Goal: Information Seeking & Learning: Learn about a topic

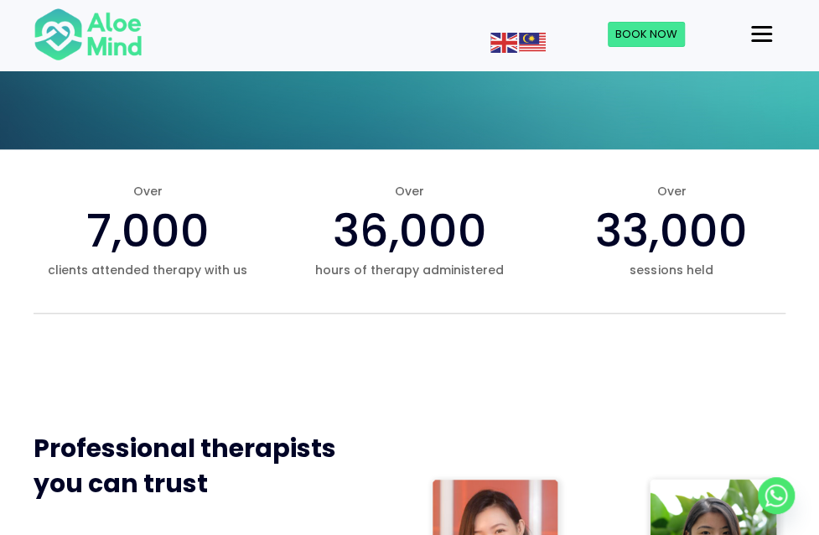
scroll to position [587, 0]
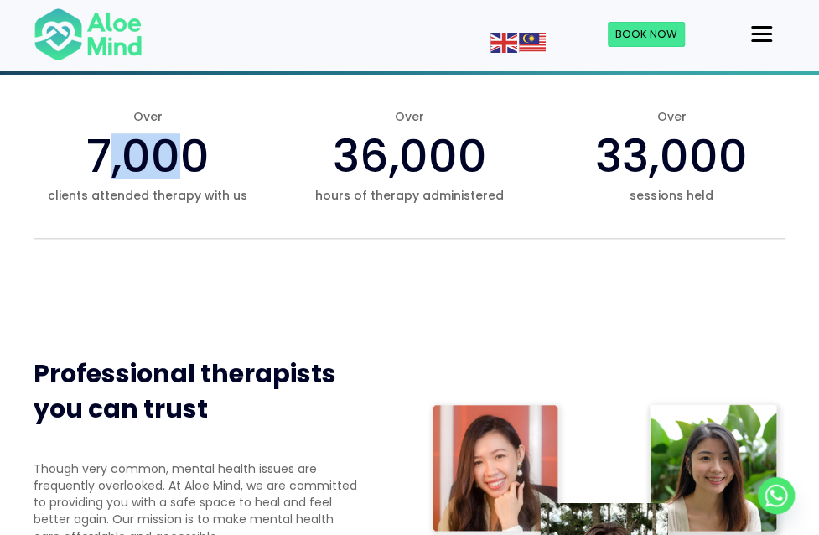
drag, startPoint x: 106, startPoint y: 240, endPoint x: 173, endPoint y: 241, distance: 67.0
click at [173, 188] on span "7,000" at bounding box center [147, 156] width 123 height 64
click at [211, 204] on div "Over 7,000 clients attended therapy with us" at bounding box center [148, 156] width 228 height 96
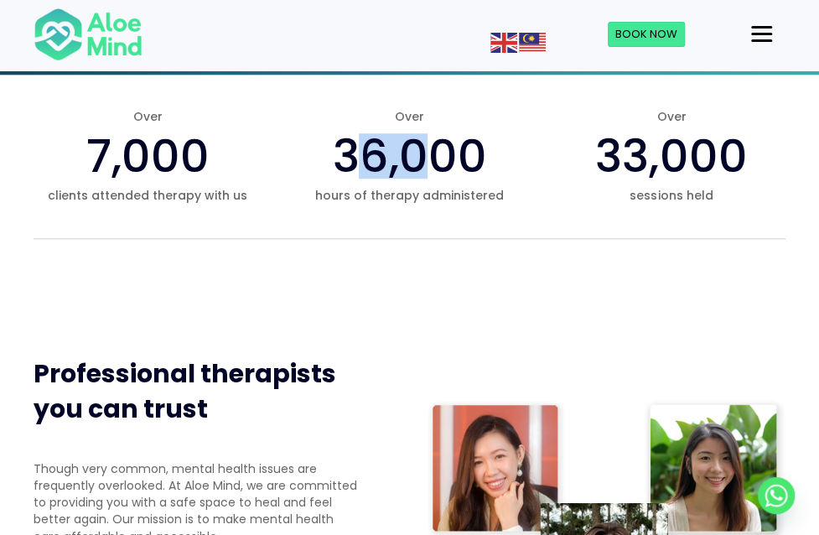
drag, startPoint x: 434, startPoint y: 237, endPoint x: 362, endPoint y: 235, distance: 72.1
click at [362, 188] on span "36,000" at bounding box center [409, 156] width 154 height 64
click at [473, 204] on span "hours of therapy administered" at bounding box center [409, 195] width 228 height 17
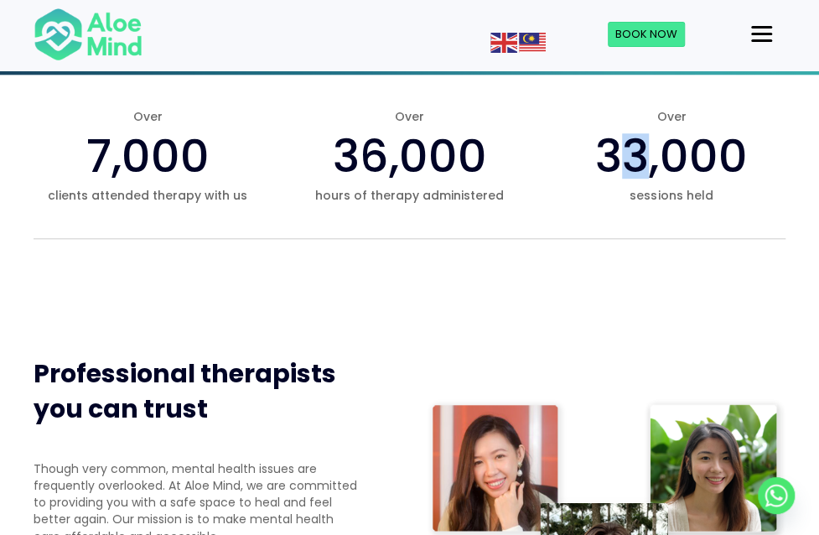
drag, startPoint x: 634, startPoint y: 237, endPoint x: 712, endPoint y: 246, distance: 79.2
click at [694, 188] on span "33,000" at bounding box center [671, 156] width 152 height 64
click at [662, 204] on span "sessions held" at bounding box center [671, 195] width 228 height 17
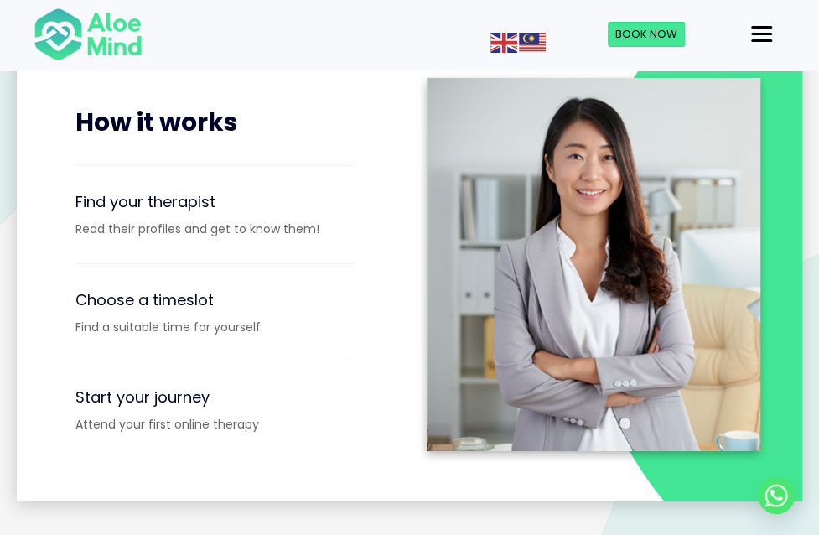
scroll to position [1927, 0]
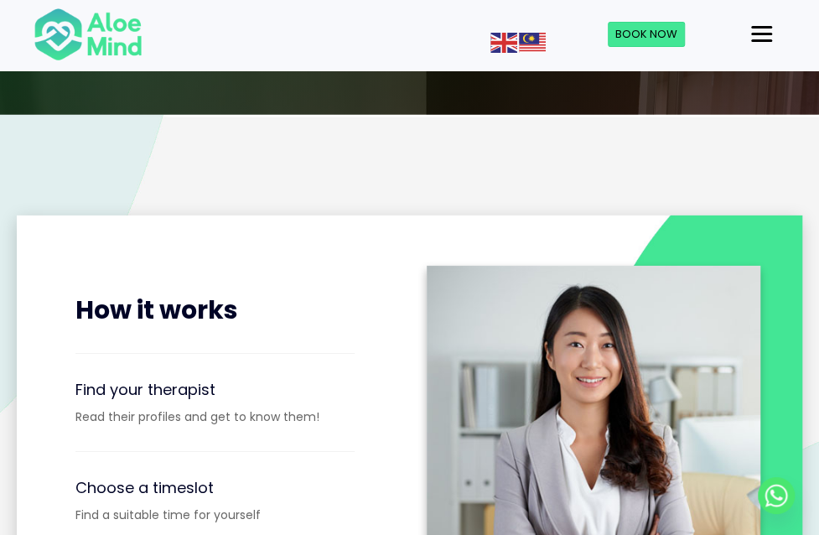
click at [745, 51] on span "Start Test" at bounding box center [708, 40] width 87 height 21
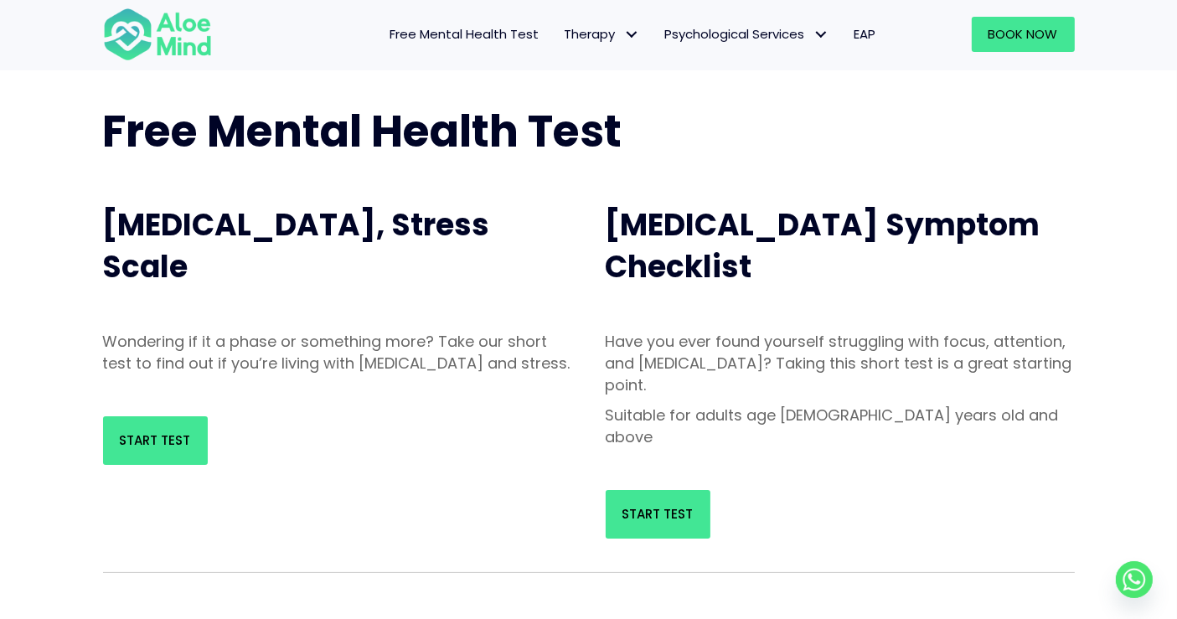
scroll to position [93, 0]
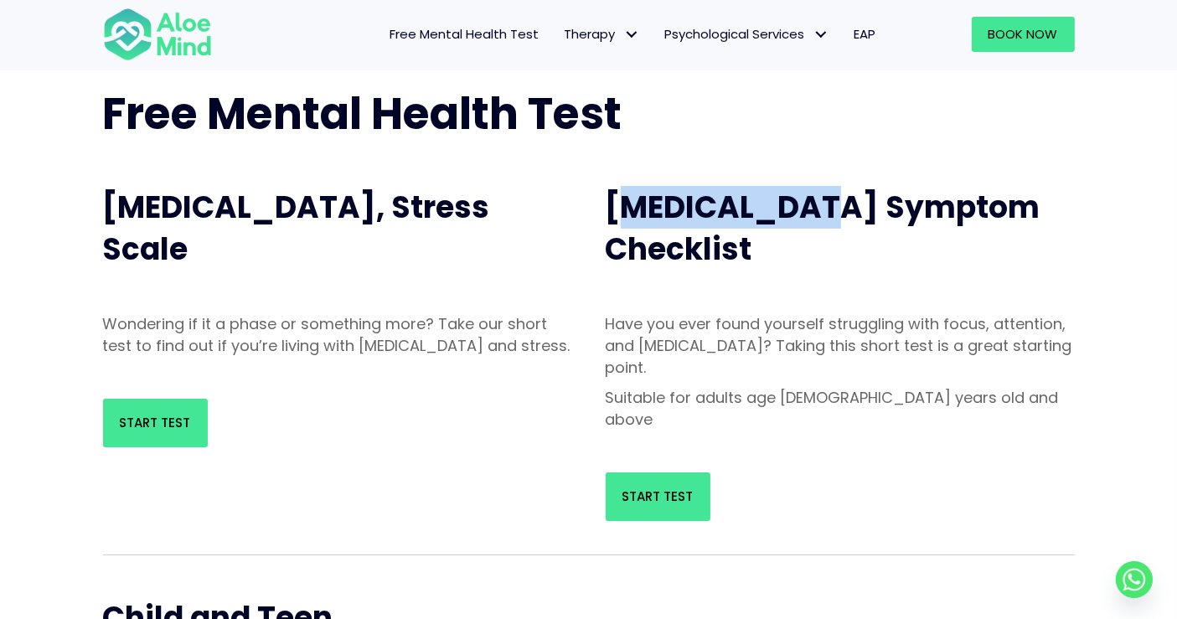
drag, startPoint x: 633, startPoint y: 211, endPoint x: 831, endPoint y: 233, distance: 199.8
click at [818, 229] on h2 "Adult ADHD Symptom Checklist" at bounding box center [840, 229] width 469 height 85
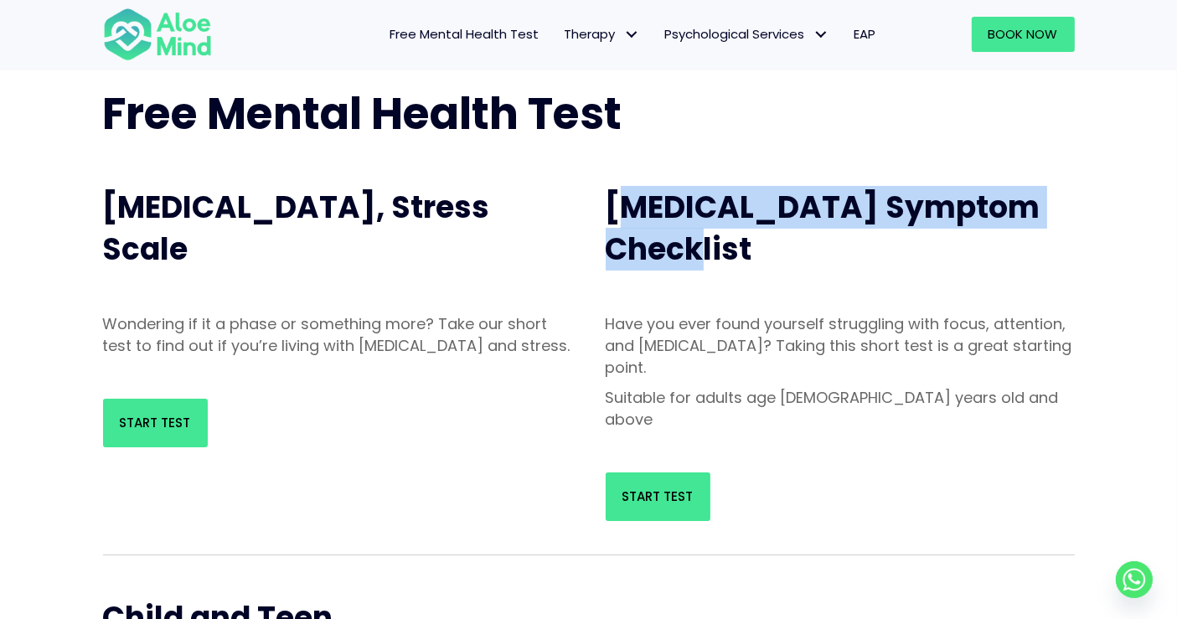
click at [818, 266] on h2 "Adult ADHD Symptom Checklist" at bounding box center [840, 229] width 469 height 85
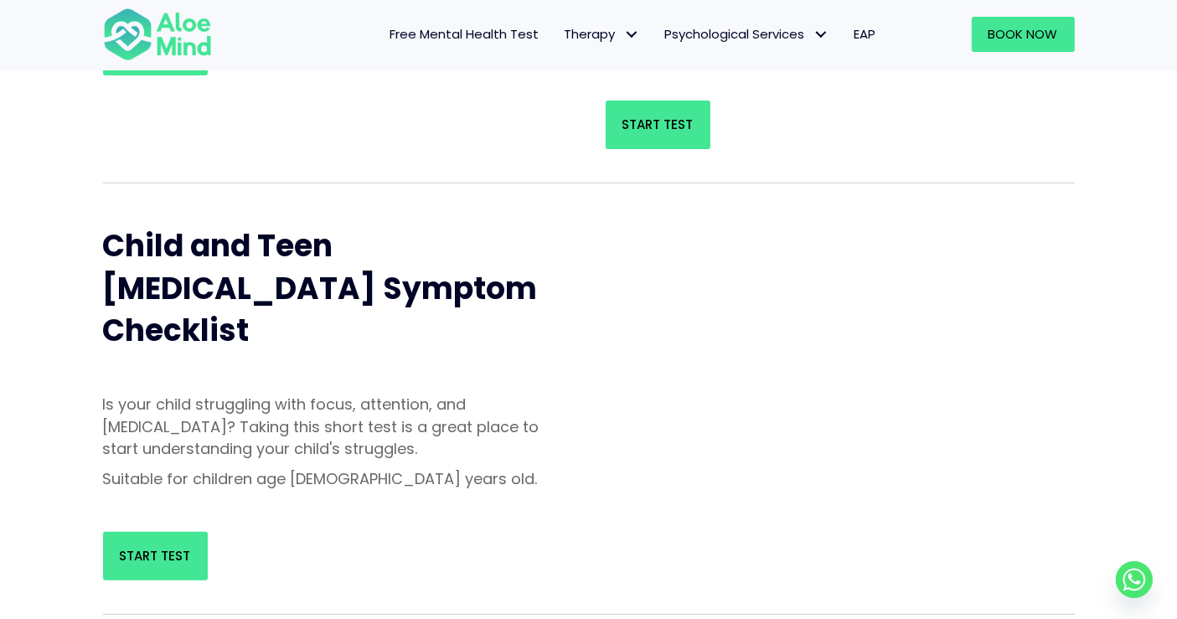
scroll to position [651, 0]
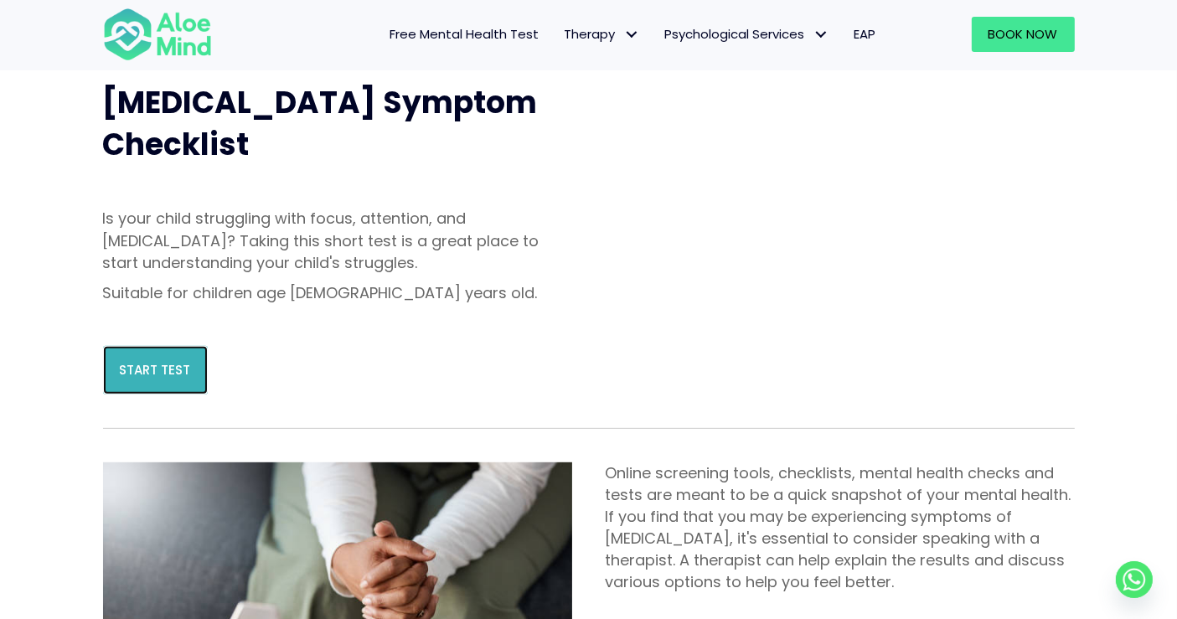
click at [166, 361] on span "Start Test" at bounding box center [155, 370] width 71 height 18
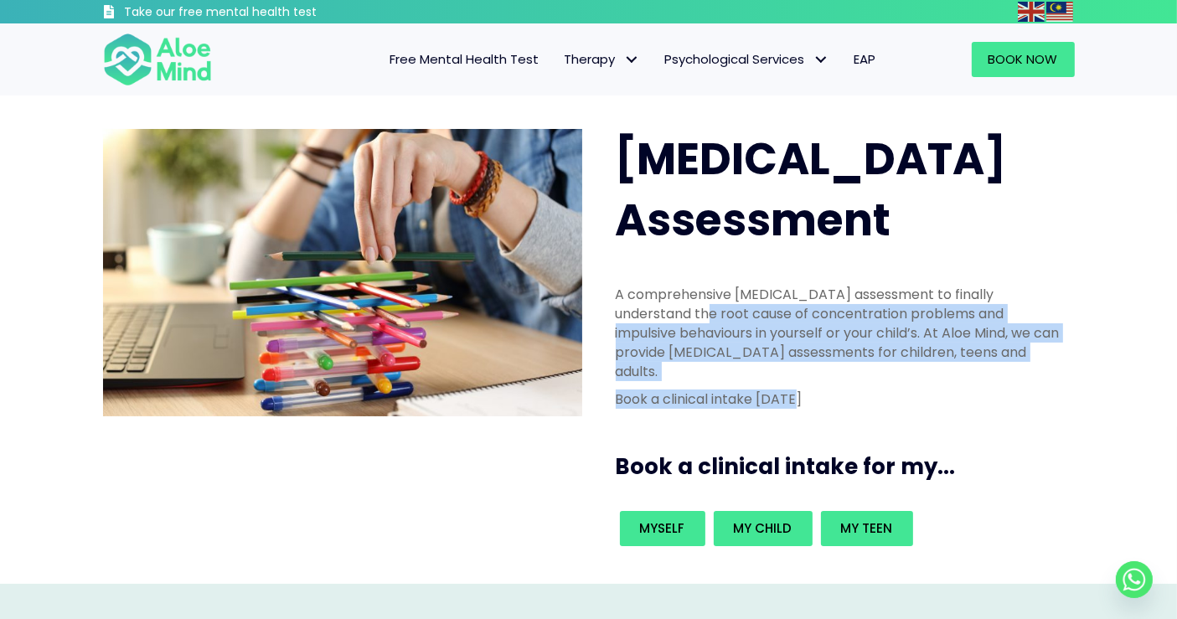
drag, startPoint x: 641, startPoint y: 261, endPoint x: 891, endPoint y: 341, distance: 262.1
click at [891, 341] on div "A comprehensive ADHD assessment to finally understand the root cause of concent…" at bounding box center [840, 351] width 483 height 167
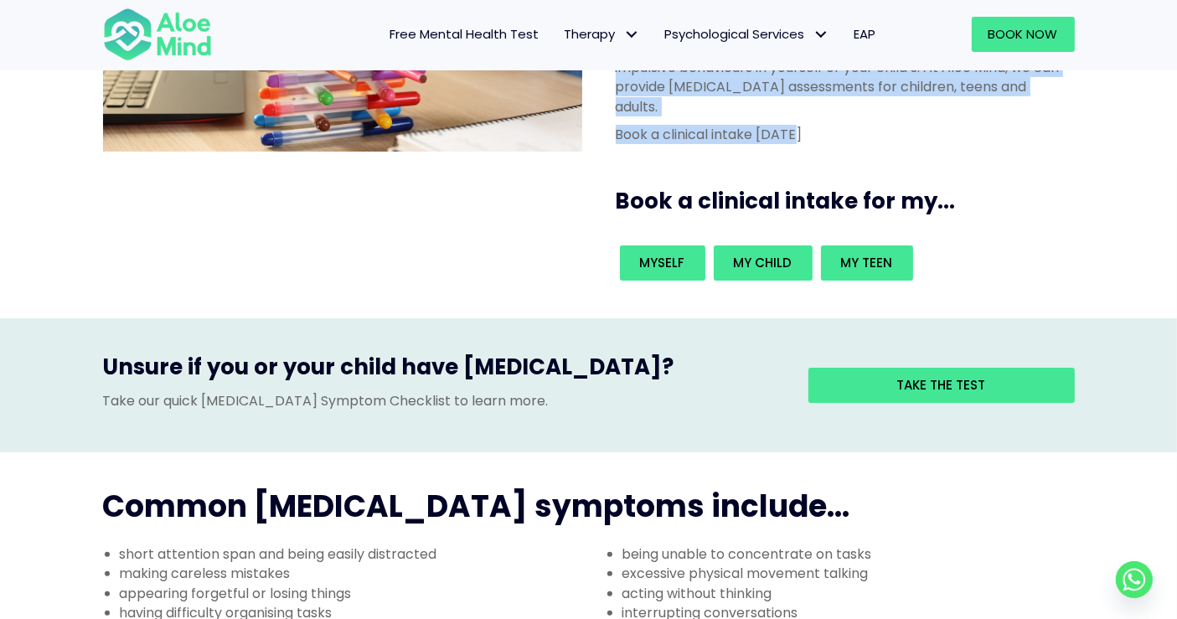
scroll to position [279, 0]
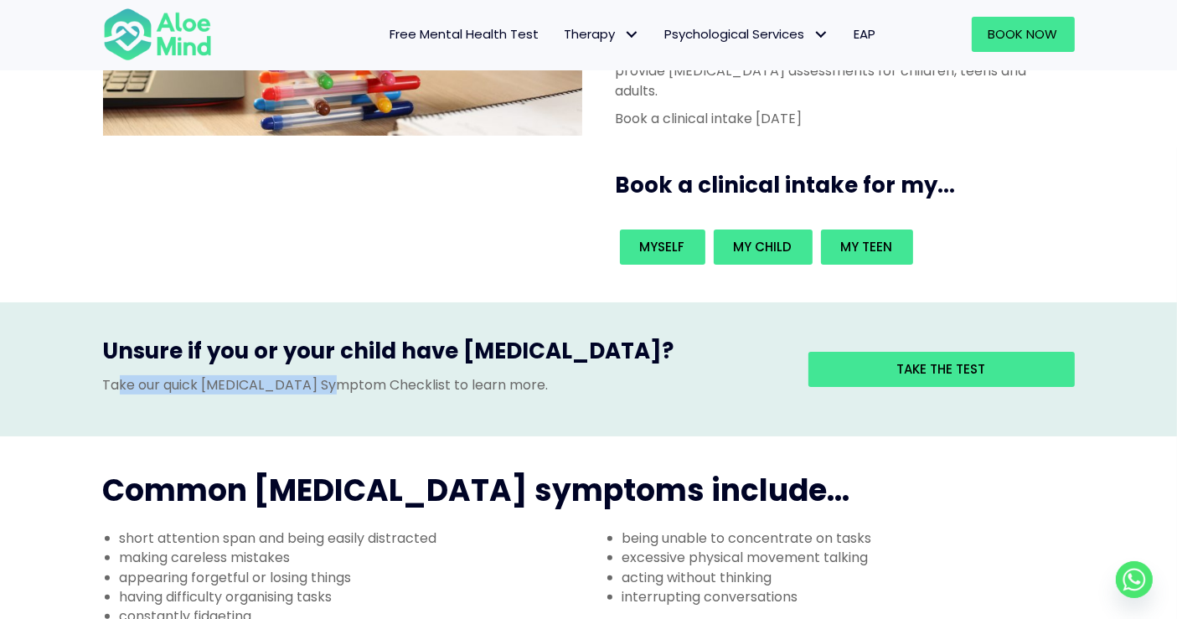
drag, startPoint x: 117, startPoint y: 300, endPoint x: 387, endPoint y: 303, distance: 269.9
click at [376, 375] on p "Take our quick ADHD Symptom Checklist to learn more." at bounding box center [443, 384] width 680 height 19
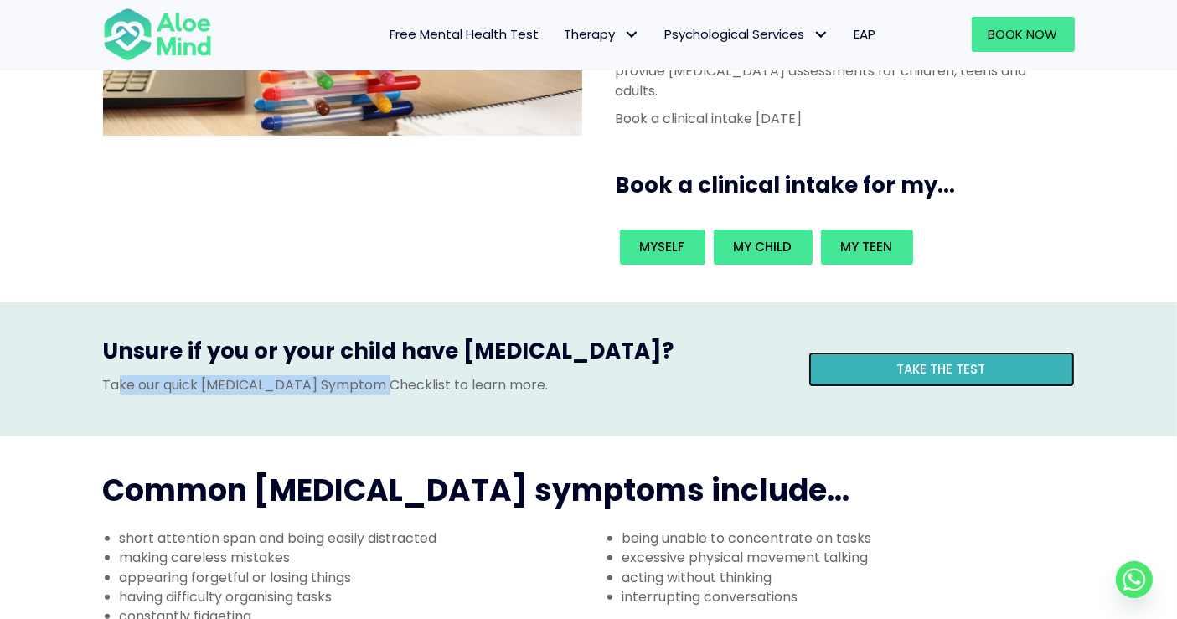
click at [926, 360] on span "Take the test" at bounding box center [942, 369] width 89 height 18
